Goal: Task Accomplishment & Management: Manage account settings

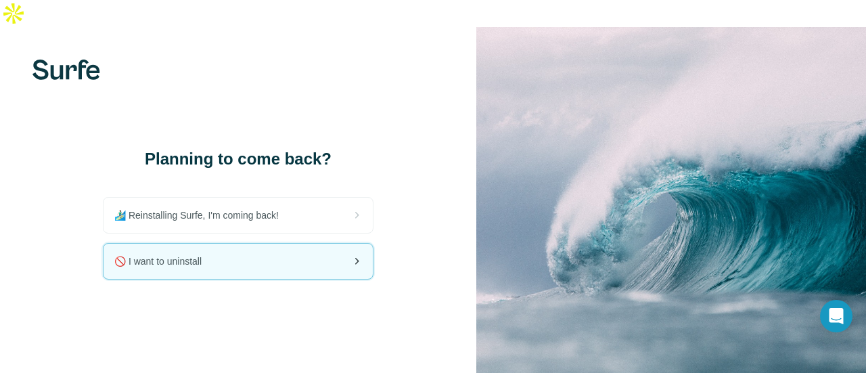
click at [276, 244] on div "🚫 I want to uninstall" at bounding box center [238, 261] width 269 height 35
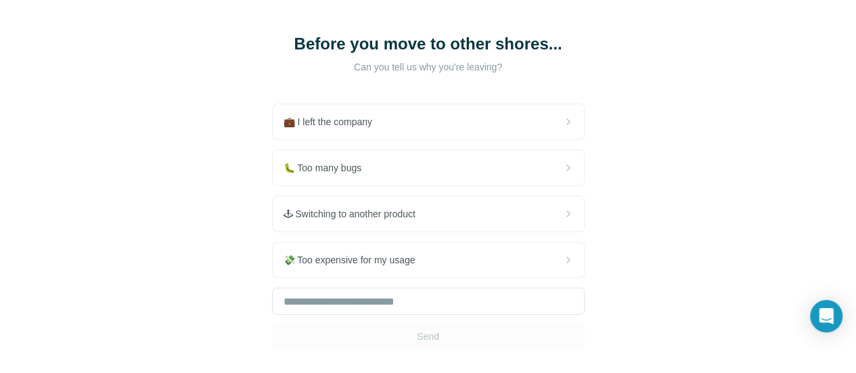
scroll to position [97, 0]
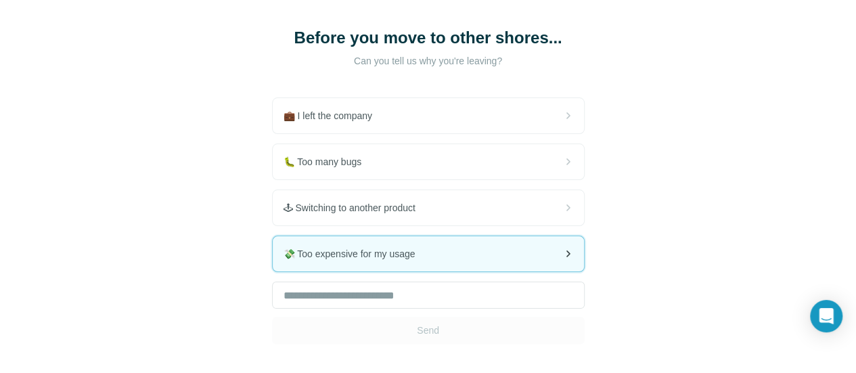
click at [284, 247] on span "💸 Too expensive for my usage" at bounding box center [355, 254] width 143 height 14
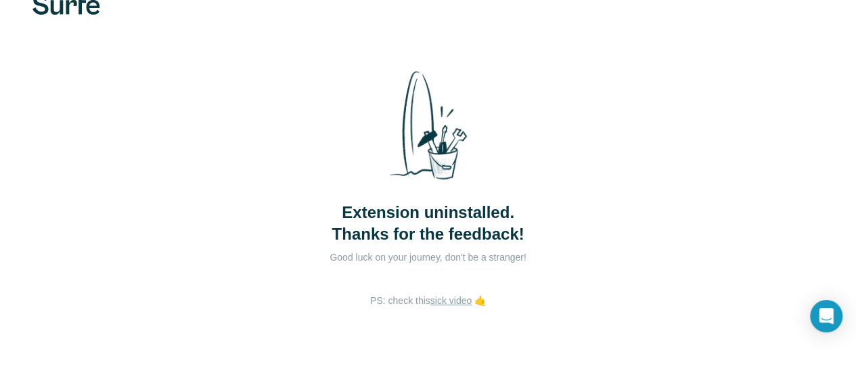
scroll to position [49, 0]
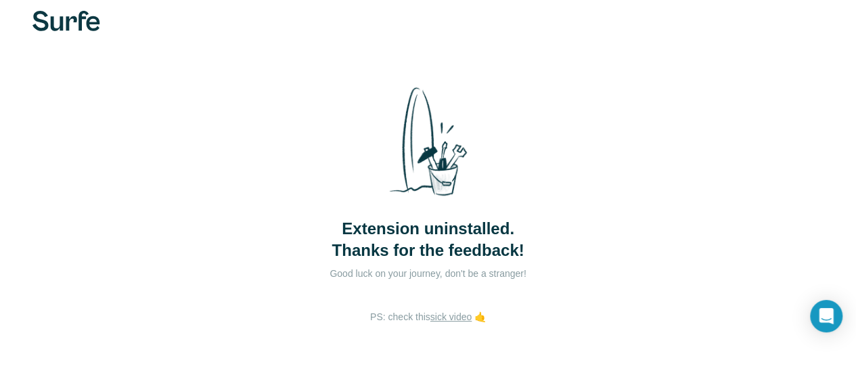
click at [431, 311] on link "sick video" at bounding box center [451, 316] width 41 height 11
